Goal: Information Seeking & Learning: Learn about a topic

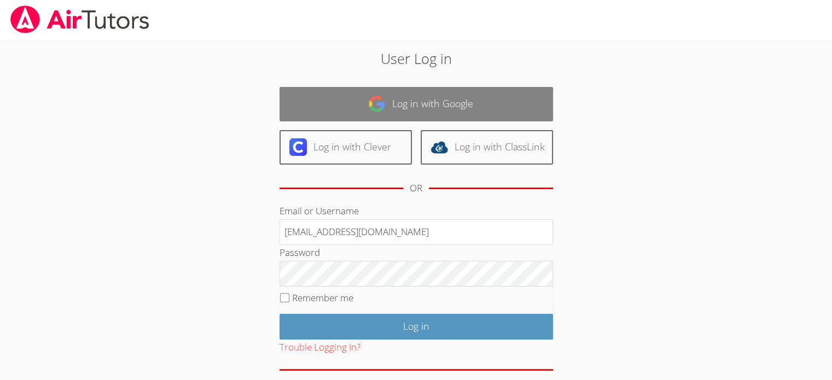
type input "[EMAIL_ADDRESS][DOMAIN_NAME]"
click at [423, 105] on link "Log in with Google" at bounding box center [417, 104] width 274 height 34
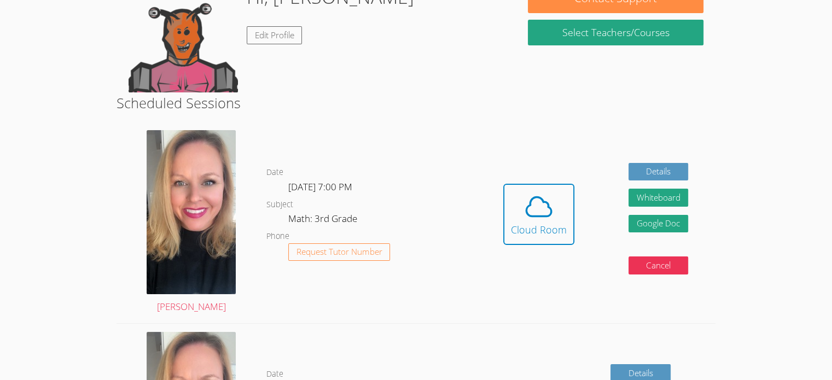
scroll to position [123, 0]
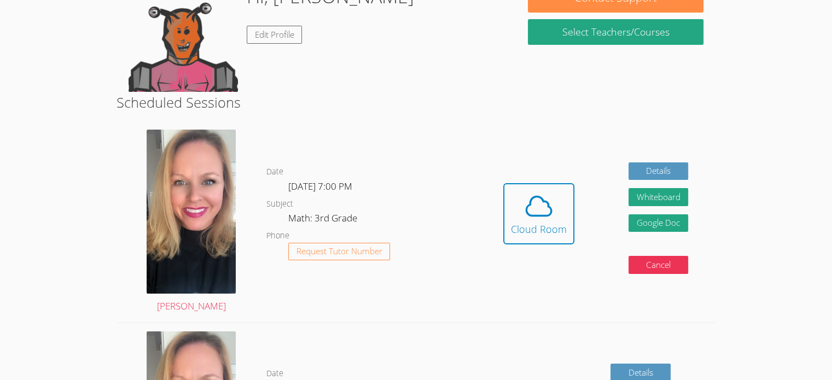
drag, startPoint x: 835, startPoint y: 80, endPoint x: 465, endPoint y: 97, distance: 370.4
click at [465, 97] on h2 "Scheduled Sessions" at bounding box center [416, 102] width 599 height 21
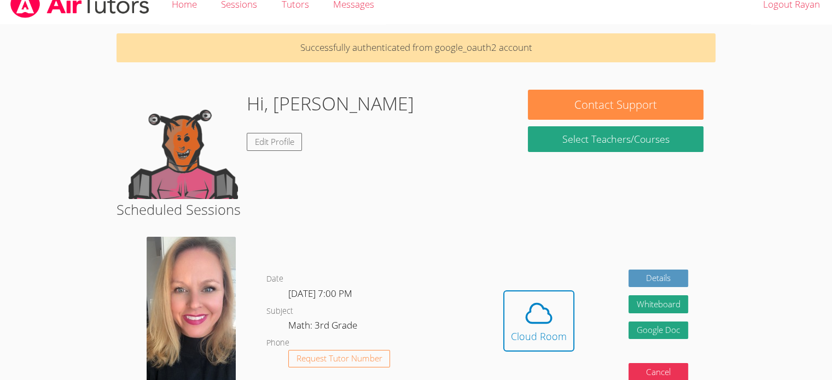
scroll to position [13, 0]
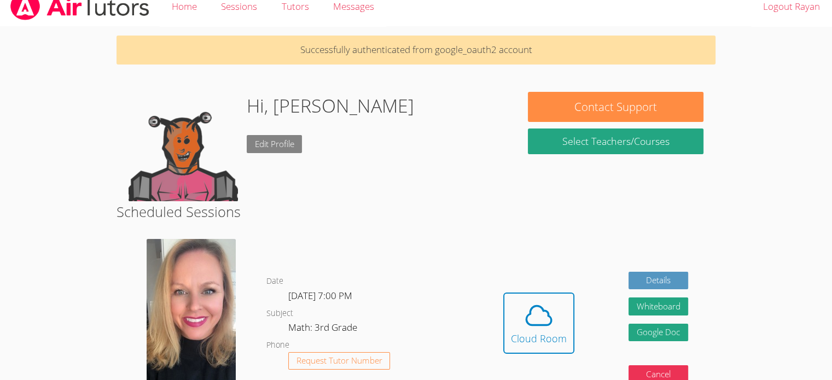
click at [280, 148] on link "Edit Profile" at bounding box center [275, 144] width 56 height 18
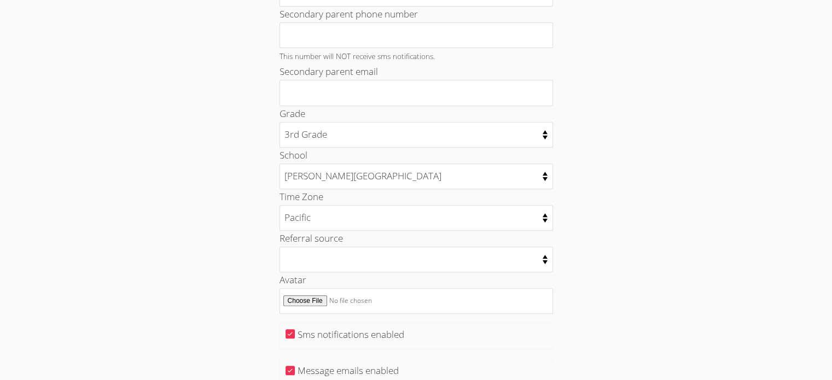
scroll to position [493, 0]
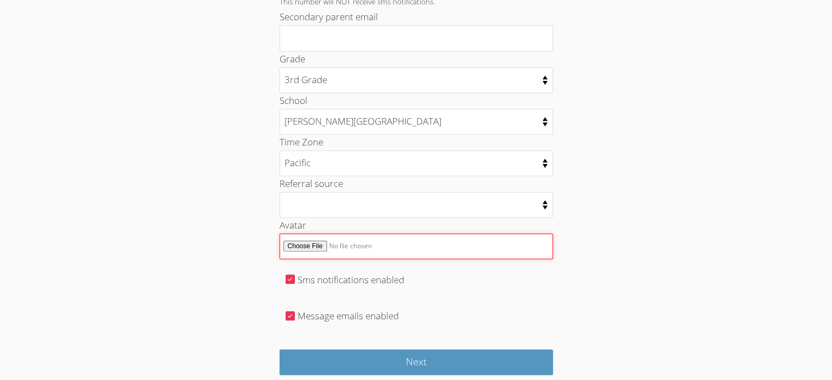
click at [314, 245] on input "Avatar" at bounding box center [417, 247] width 274 height 26
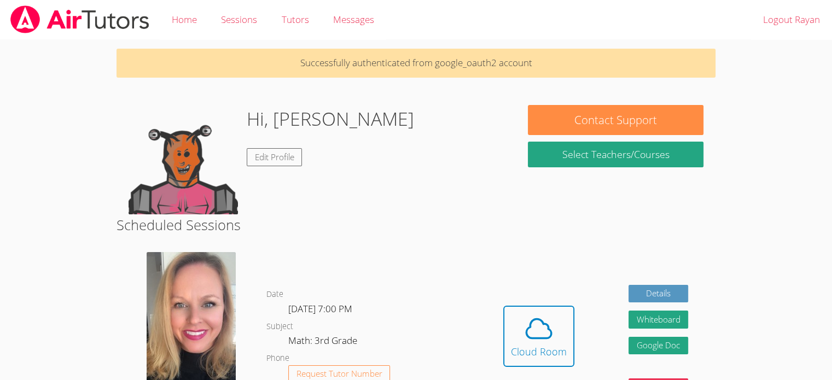
drag, startPoint x: 609, startPoint y: 4, endPoint x: 489, endPoint y: 161, distance: 197.3
click at [489, 161] on div "Hi, Rayan Edit Profile" at bounding box center [316, 159] width 375 height 109
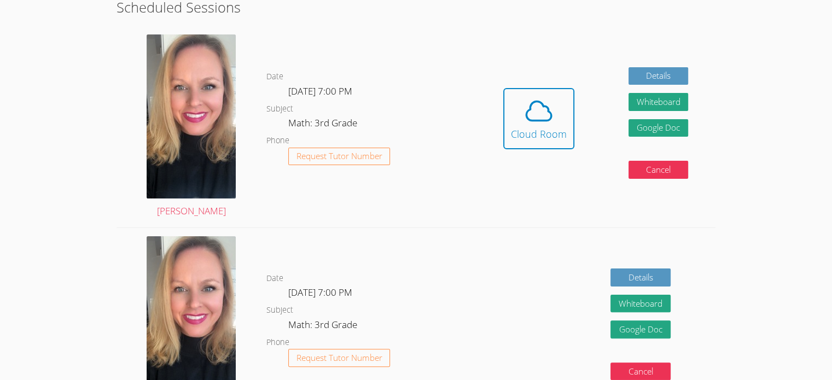
scroll to position [219, 0]
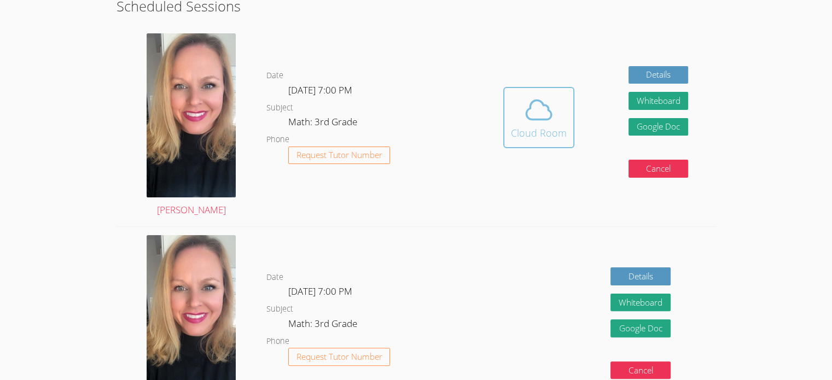
click at [532, 124] on icon at bounding box center [539, 110] width 31 height 31
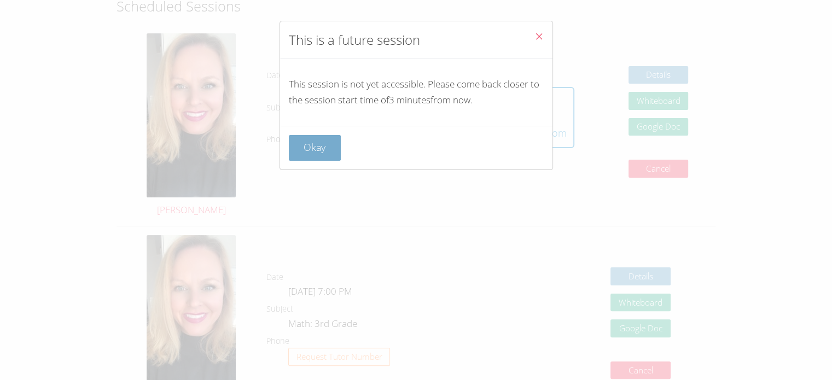
click at [308, 147] on button "Okay" at bounding box center [315, 148] width 53 height 26
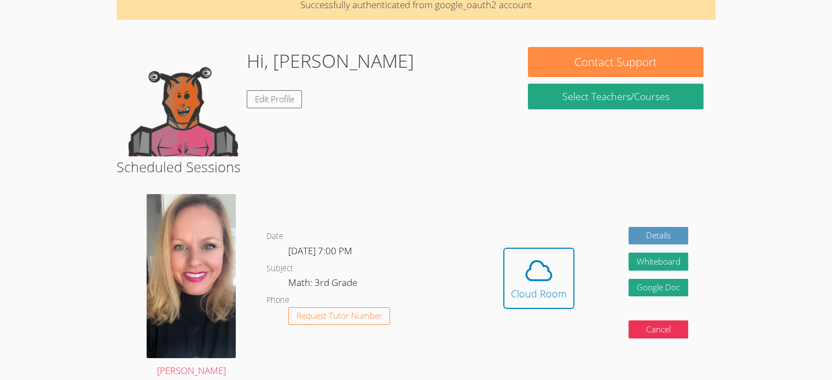
scroll to position [164, 0]
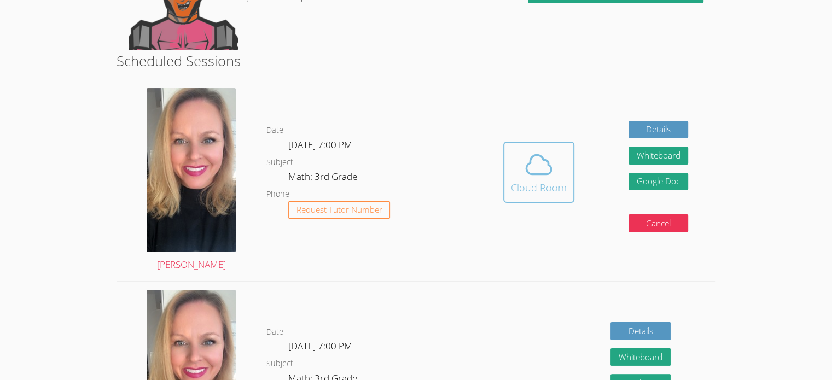
click at [556, 170] on span at bounding box center [539, 164] width 56 height 31
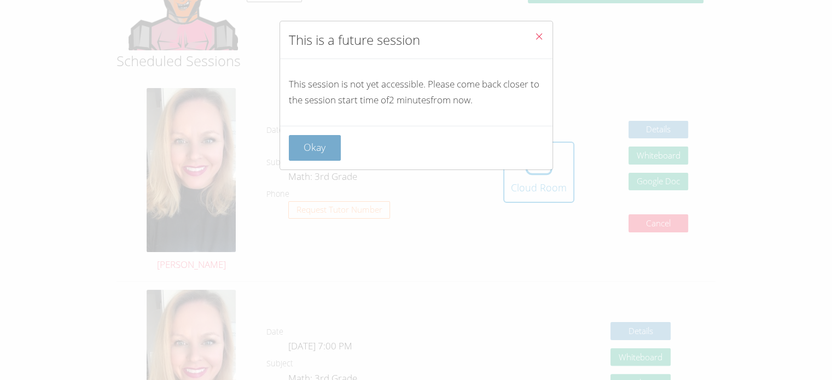
click at [333, 153] on button "Okay" at bounding box center [315, 148] width 53 height 26
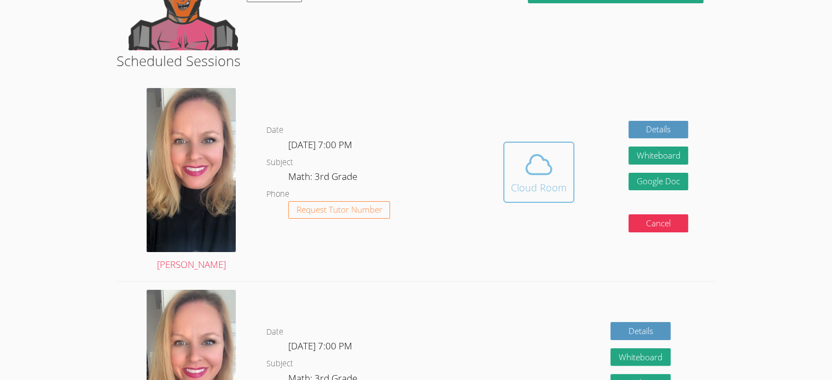
click at [512, 191] on div "Cloud Room" at bounding box center [539, 187] width 56 height 15
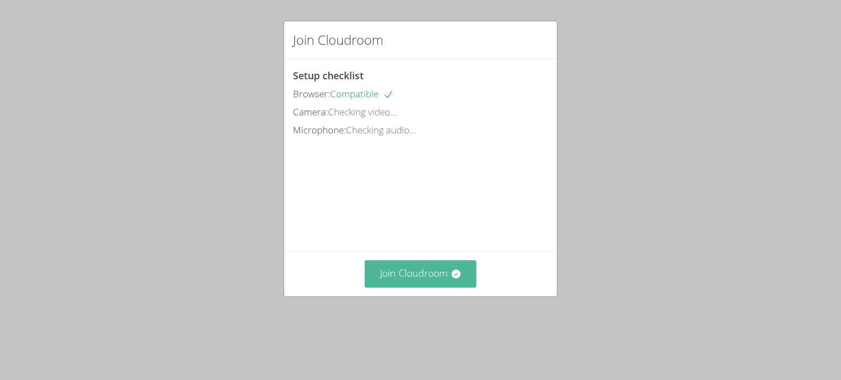
click at [408, 277] on button "Join Cloudroom" at bounding box center [421, 274] width 112 height 27
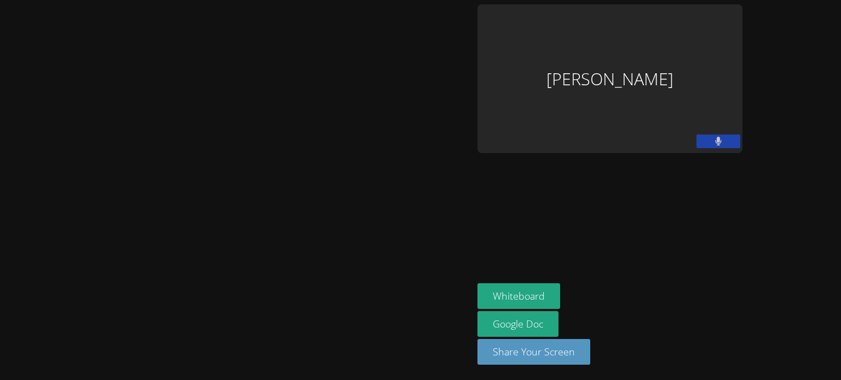
click at [722, 141] on icon at bounding box center [718, 141] width 7 height 9
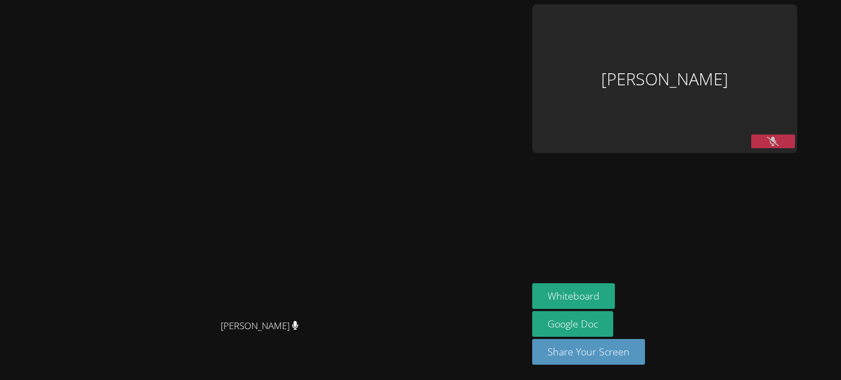
click at [783, 147] on button at bounding box center [773, 142] width 44 height 14
click at [778, 137] on icon at bounding box center [772, 141] width 11 height 9
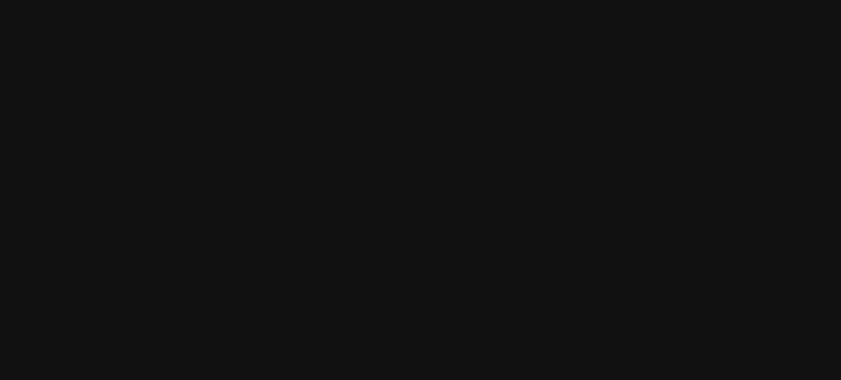
click at [73, 187] on div "Asia Mason" at bounding box center [251, 169] width 494 height 278
click at [339, 160] on div "Asia Mason" at bounding box center [251, 169] width 494 height 278
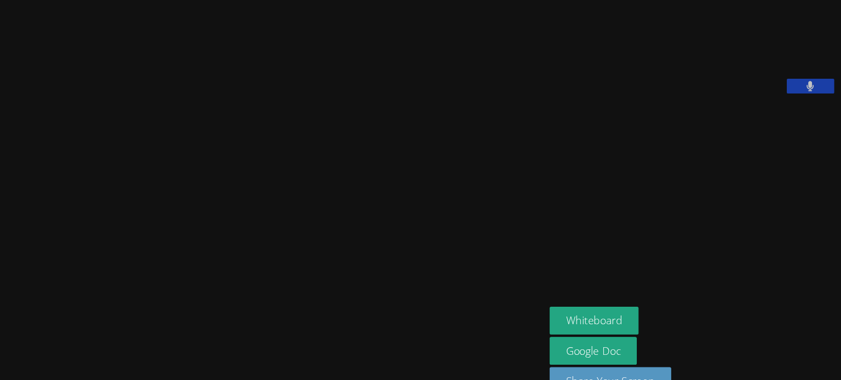
click at [333, 134] on video at bounding box center [251, 169] width 164 height 278
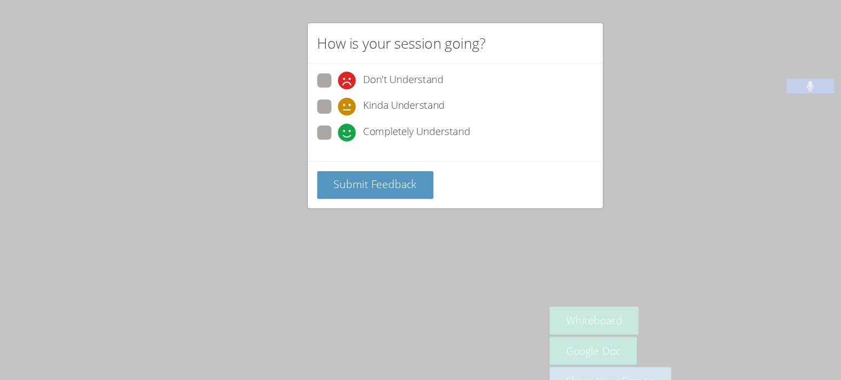
click at [335, 118] on span "Completely Understand" at bounding box center [384, 122] width 99 height 16
click at [321, 118] on input "Completely Understand" at bounding box center [316, 120] width 9 height 9
radio input "true"
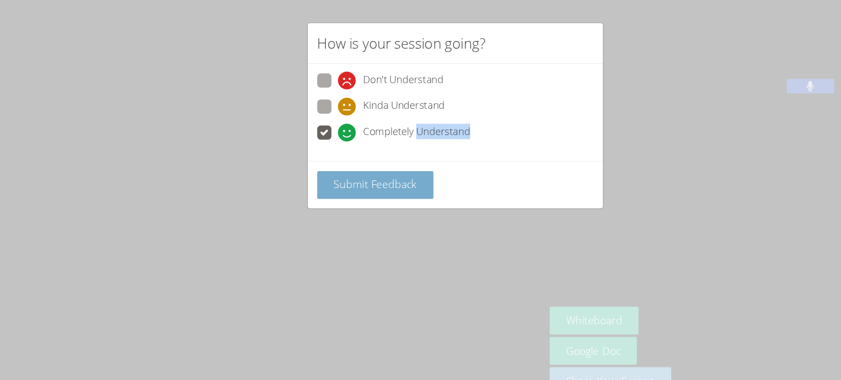
click at [380, 169] on span "Submit Feedback" at bounding box center [346, 170] width 77 height 13
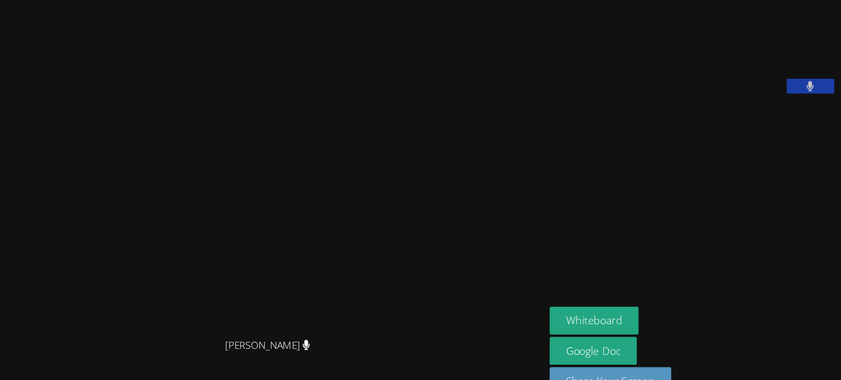
click at [599, 207] on aside "Rayan Rana Whiteboard Google Doc Share Your Screen" at bounding box center [640, 190] width 274 height 380
click at [583, 212] on aside "Rayan Rana Whiteboard Google Doc Share Your Screen" at bounding box center [640, 190] width 274 height 380
click at [633, 223] on aside "Rayan Rana Whiteboard Google Doc Share Your Screen" at bounding box center [640, 190] width 274 height 380
click at [626, 223] on aside "Rayan Rana Whiteboard Google Doc Share Your Screen" at bounding box center [640, 190] width 274 height 380
click at [598, 214] on aside "Rayan Rana Whiteboard Google Doc Share Your Screen" at bounding box center [640, 190] width 274 height 380
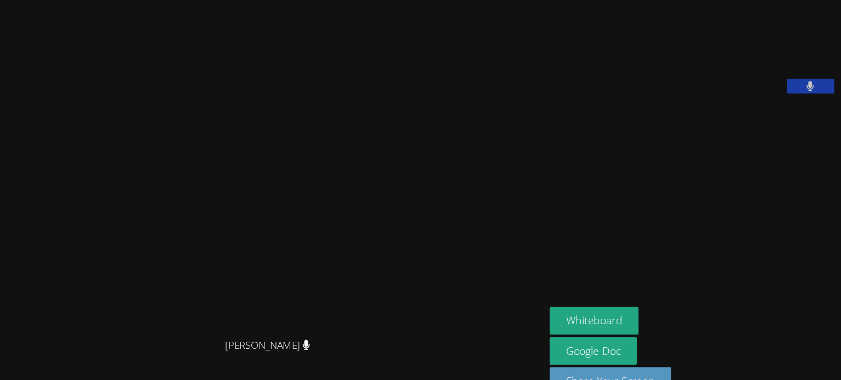
click at [576, 201] on aside "Rayan Rana Whiteboard Google Doc Share Your Screen" at bounding box center [640, 190] width 274 height 380
click at [333, 151] on video at bounding box center [251, 169] width 164 height 278
